Goal: Navigation & Orientation: Find specific page/section

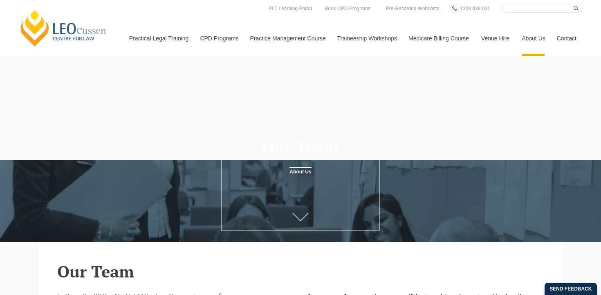
click at [63, 25] on link "[PERSON_NAME] Centre for Law" at bounding box center [63, 28] width 90 height 38
